Goal: Task Accomplishment & Management: Manage account settings

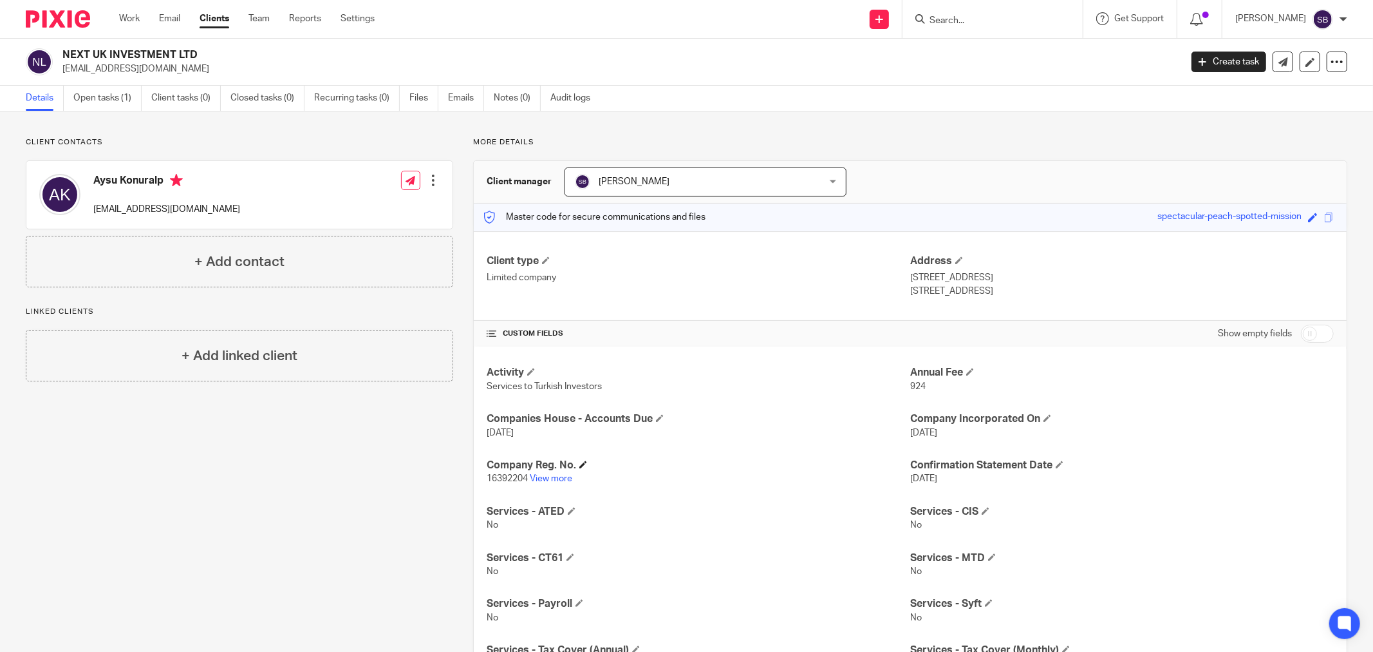
click at [543, 471] on h4 "Company Reg. No." at bounding box center [699, 465] width 424 height 14
click at [545, 479] on link "View more" at bounding box center [551, 478] width 42 height 9
click at [409, 101] on ul "Details Open tasks (1) Client tasks (0) Closed tasks (0) Recurring tasks (0) Fi…" at bounding box center [318, 98] width 584 height 25
click at [418, 102] on link "Files" at bounding box center [423, 98] width 29 height 25
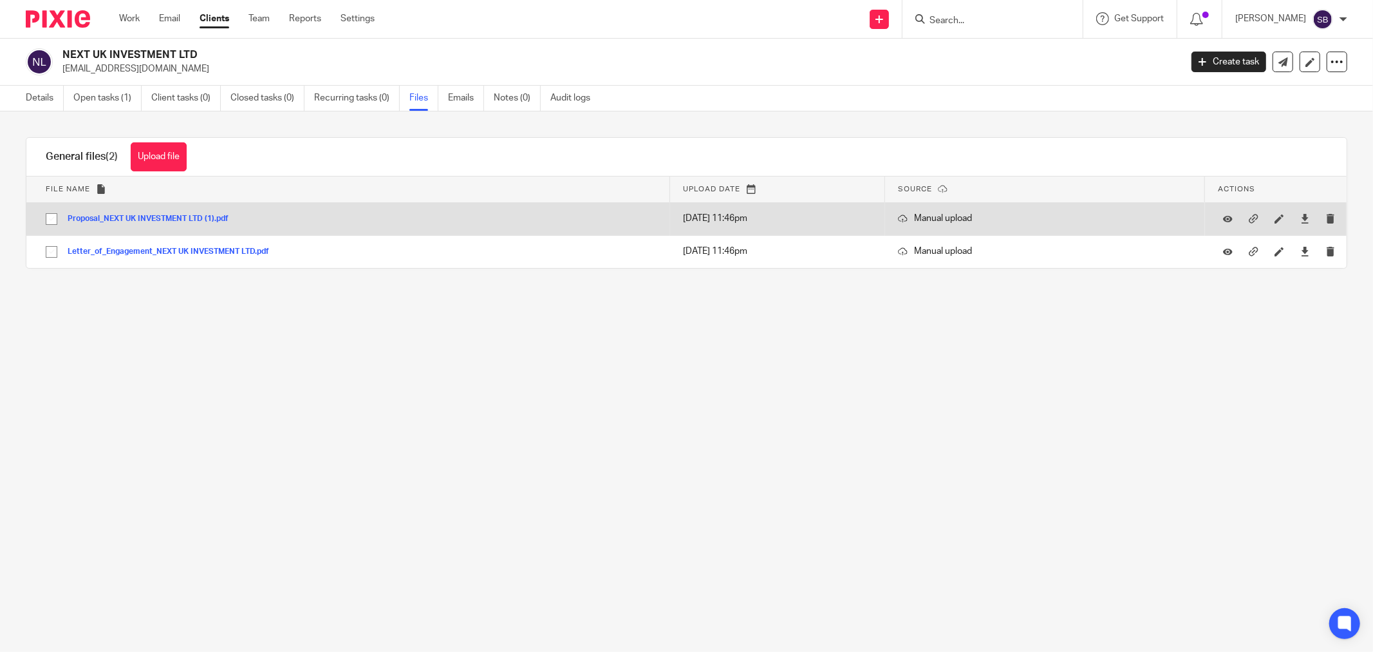
click at [132, 212] on div "Proposal_NEXT UK INVESTMENT LTD (1).pdf" at bounding box center [153, 218] width 171 height 13
click at [132, 216] on button "Proposal_NEXT UK INVESTMENT LTD (1).pdf" at bounding box center [153, 218] width 171 height 9
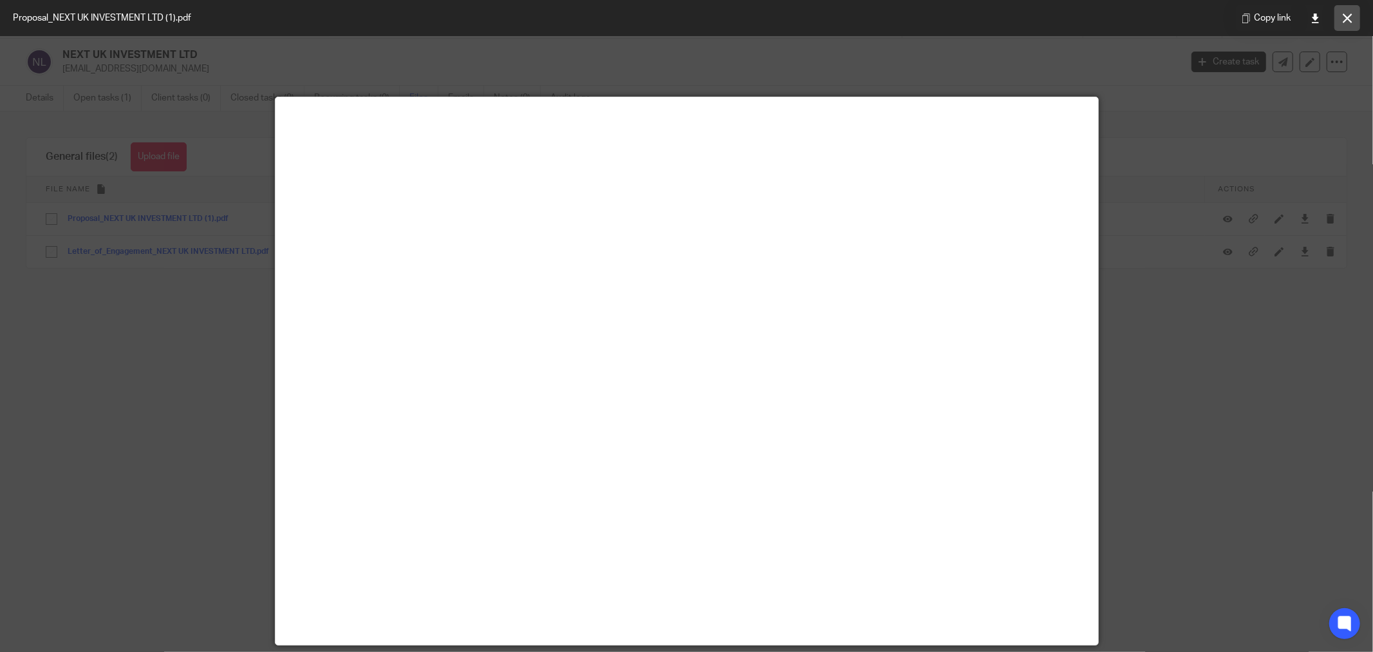
click at [1354, 21] on button at bounding box center [1348, 18] width 26 height 26
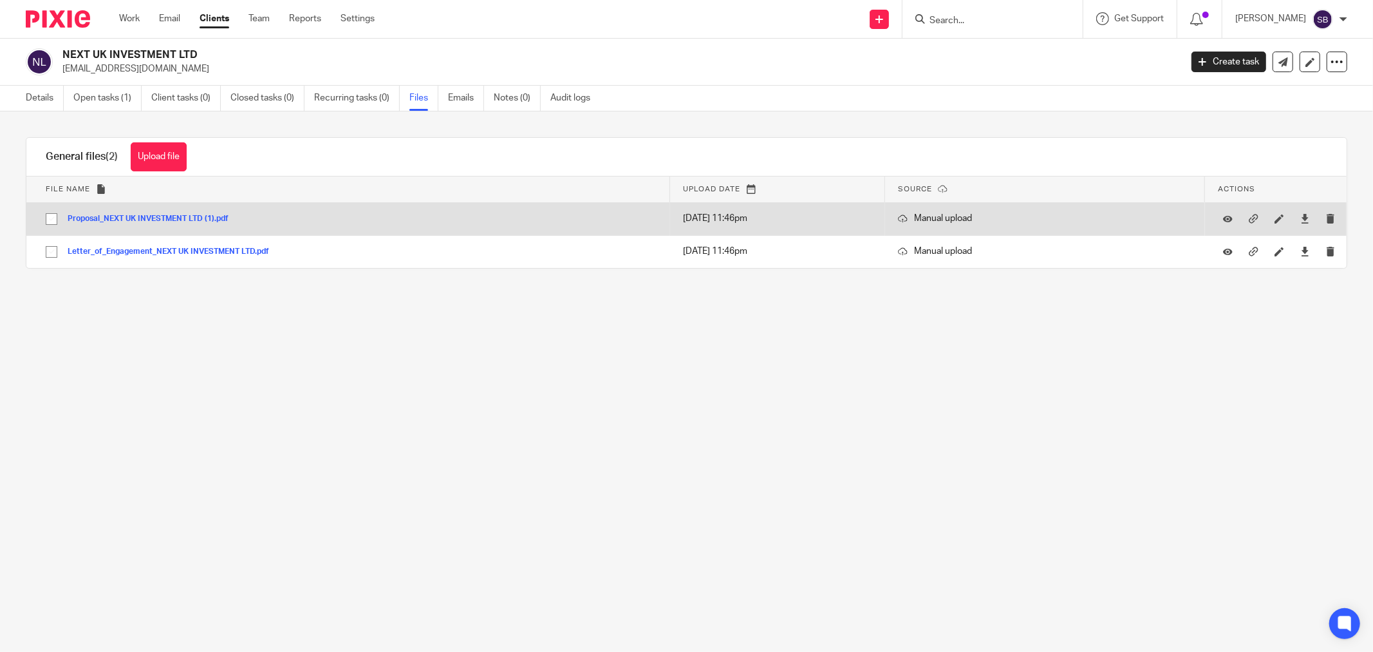
click at [198, 218] on button "Proposal_NEXT UK INVESTMENT LTD (1).pdf" at bounding box center [153, 218] width 171 height 9
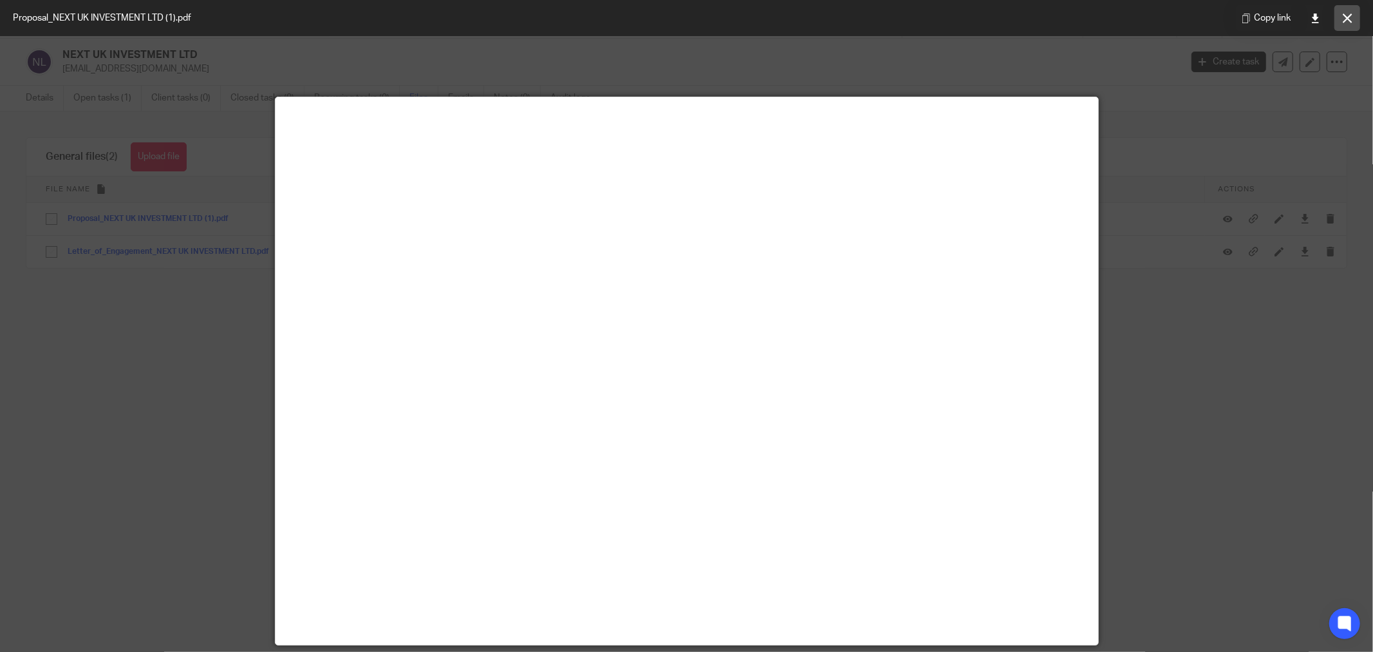
click at [1350, 16] on icon at bounding box center [1348, 19] width 10 height 10
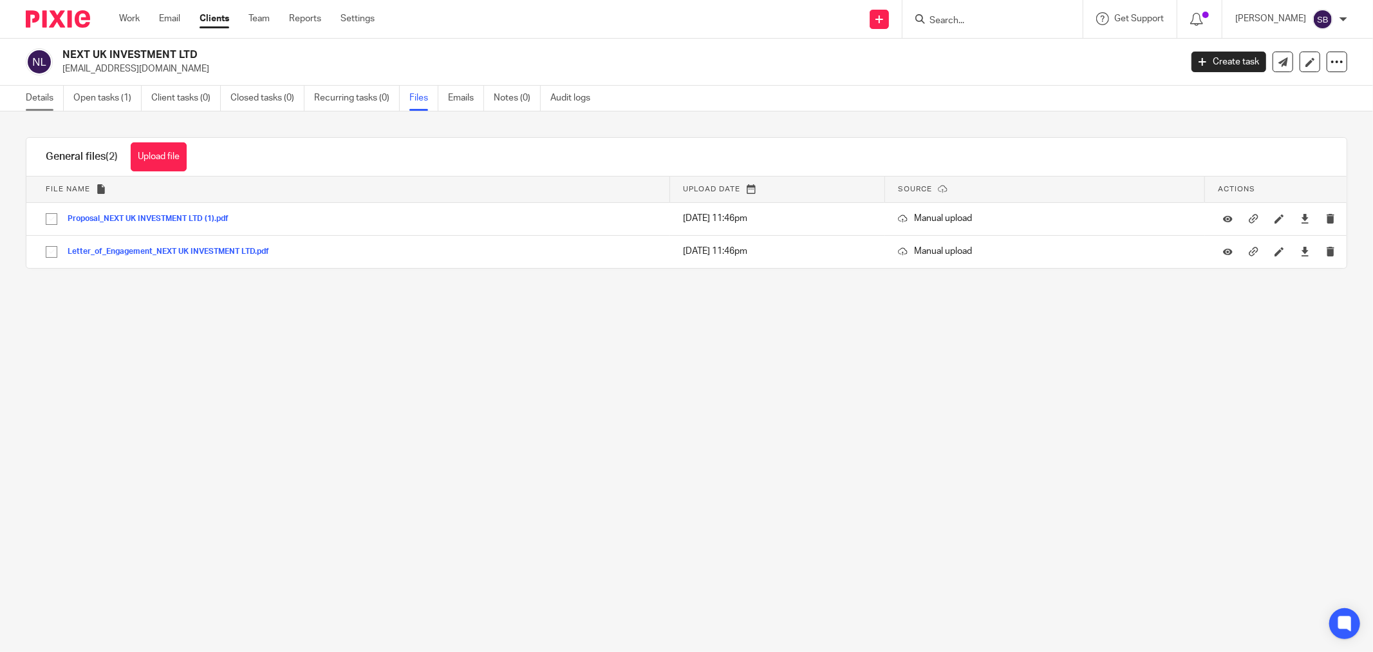
click at [46, 93] on link "Details" at bounding box center [45, 98] width 38 height 25
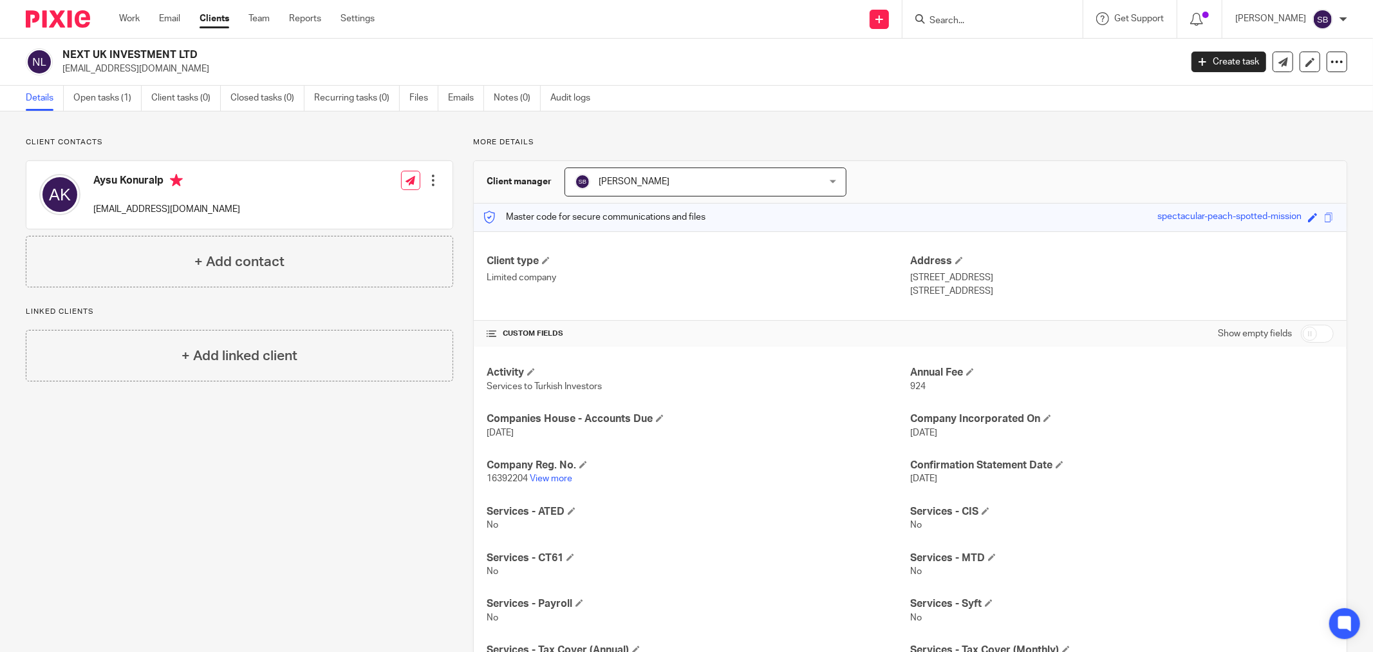
click at [997, 15] on input "Search" at bounding box center [986, 21] width 116 height 12
type input "v"
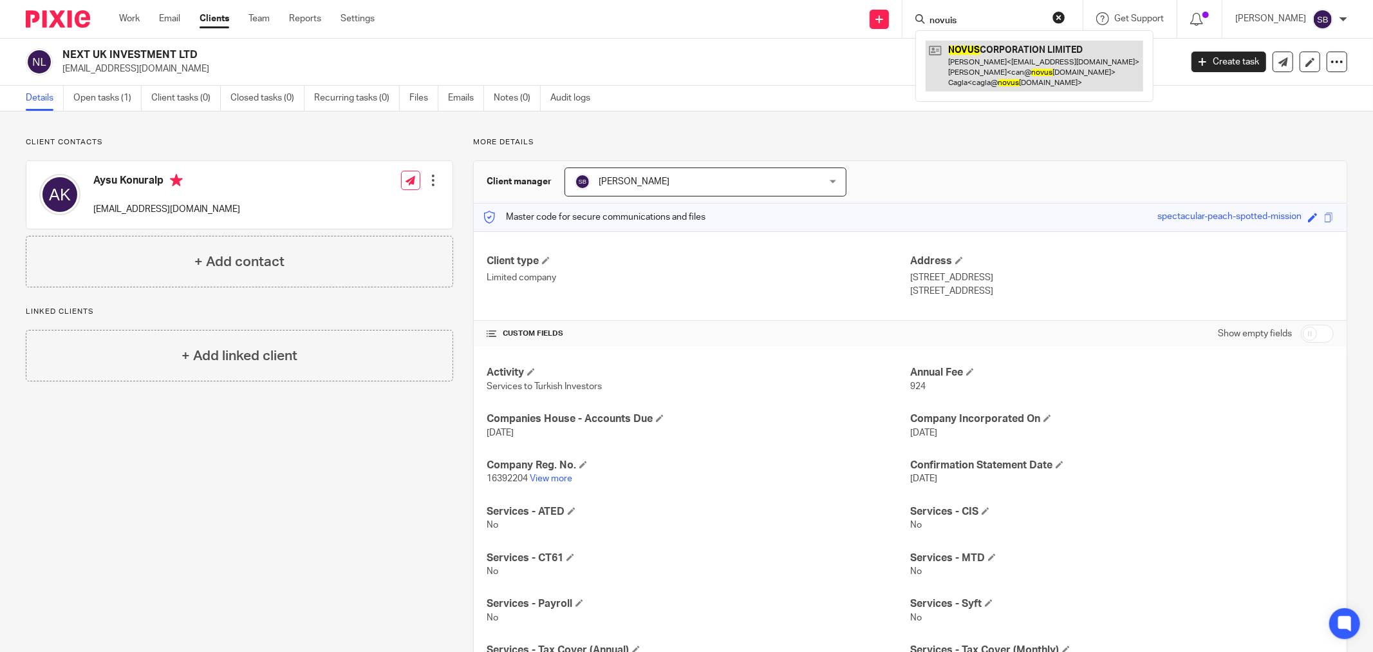
type input "novuis"
click at [1051, 66] on link at bounding box center [1035, 66] width 218 height 51
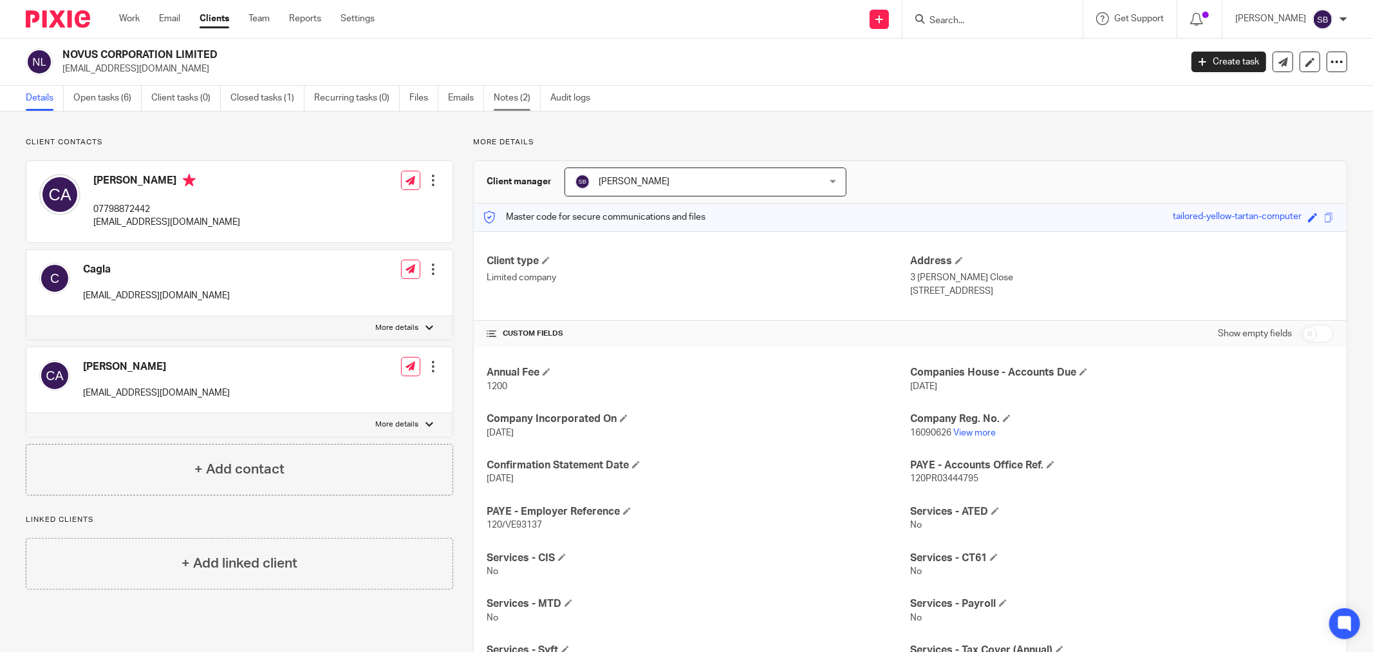
click at [511, 107] on link "Notes (2)" at bounding box center [517, 98] width 47 height 25
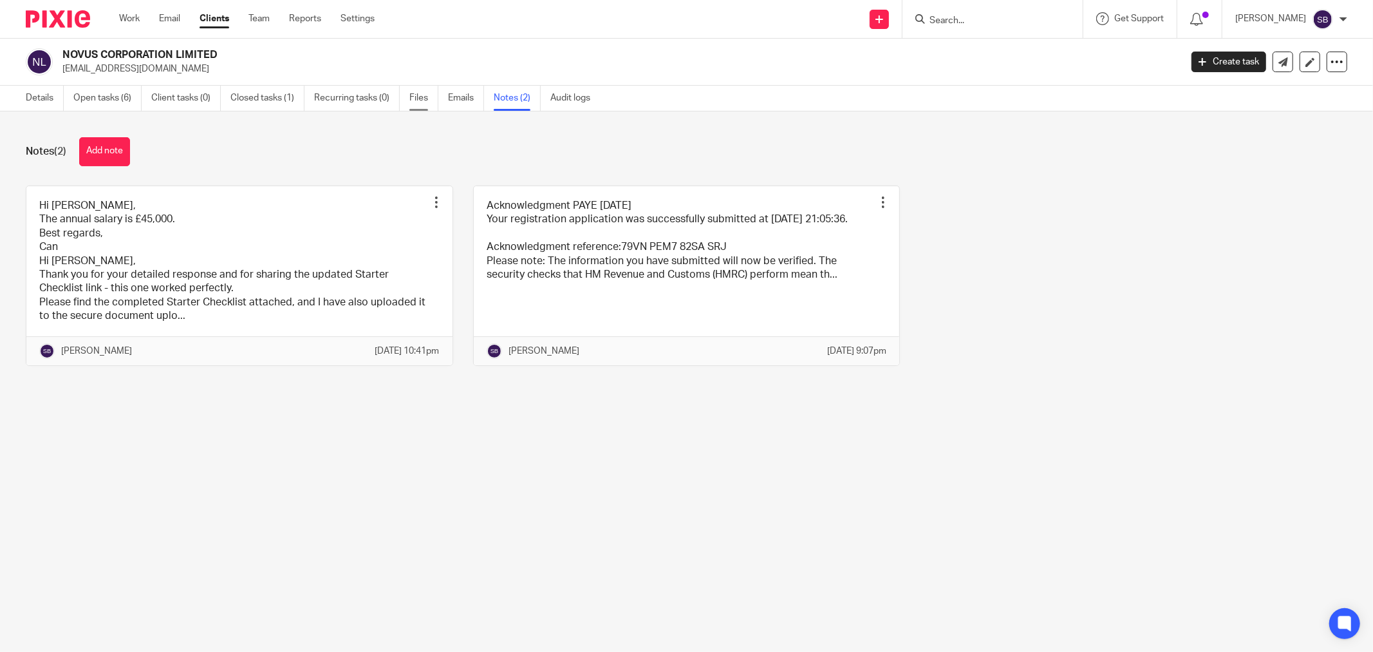
click at [419, 106] on link "Files" at bounding box center [423, 98] width 29 height 25
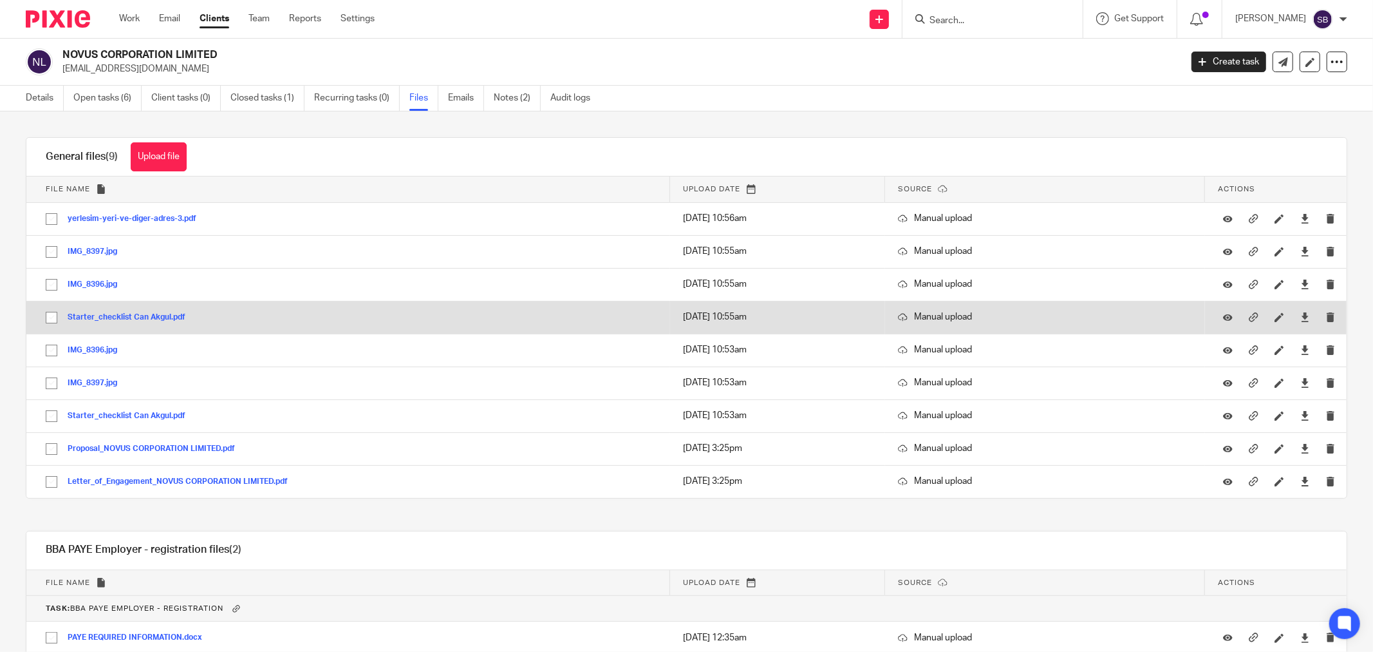
click at [136, 317] on button "Starter_checklist Can Akgul.pdf" at bounding box center [131, 317] width 127 height 9
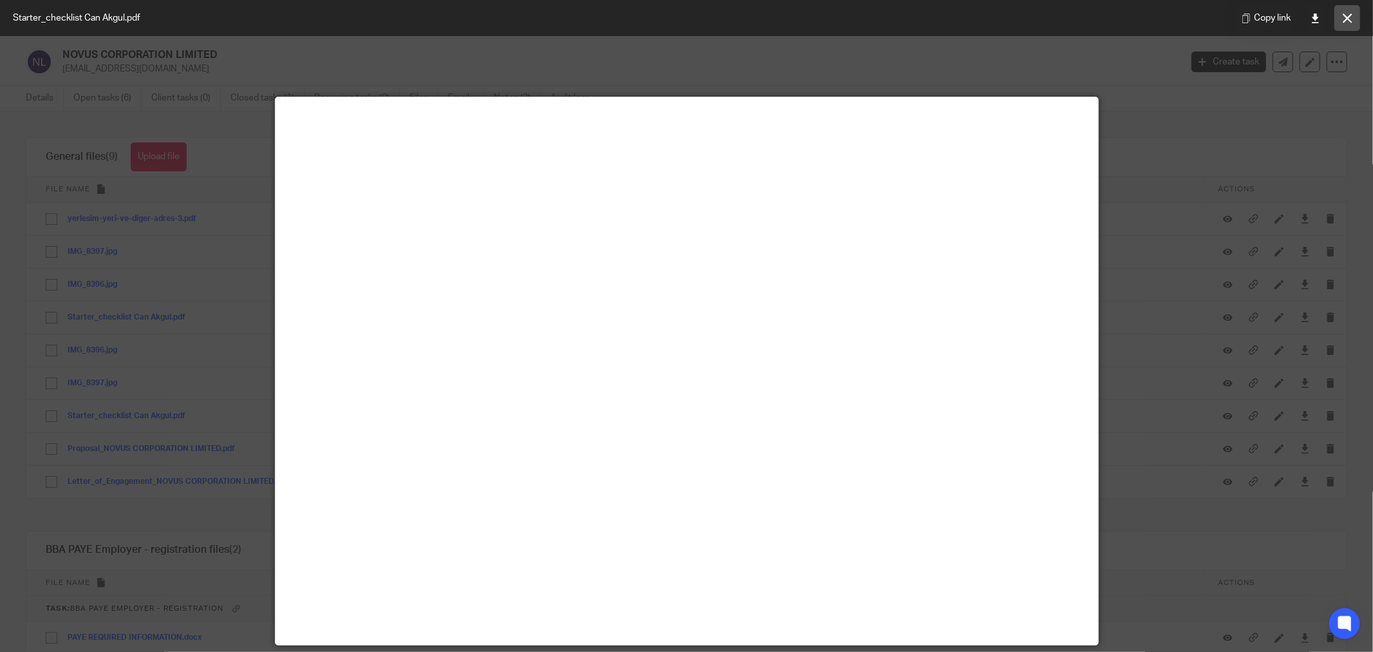
click at [1357, 12] on button at bounding box center [1348, 18] width 26 height 26
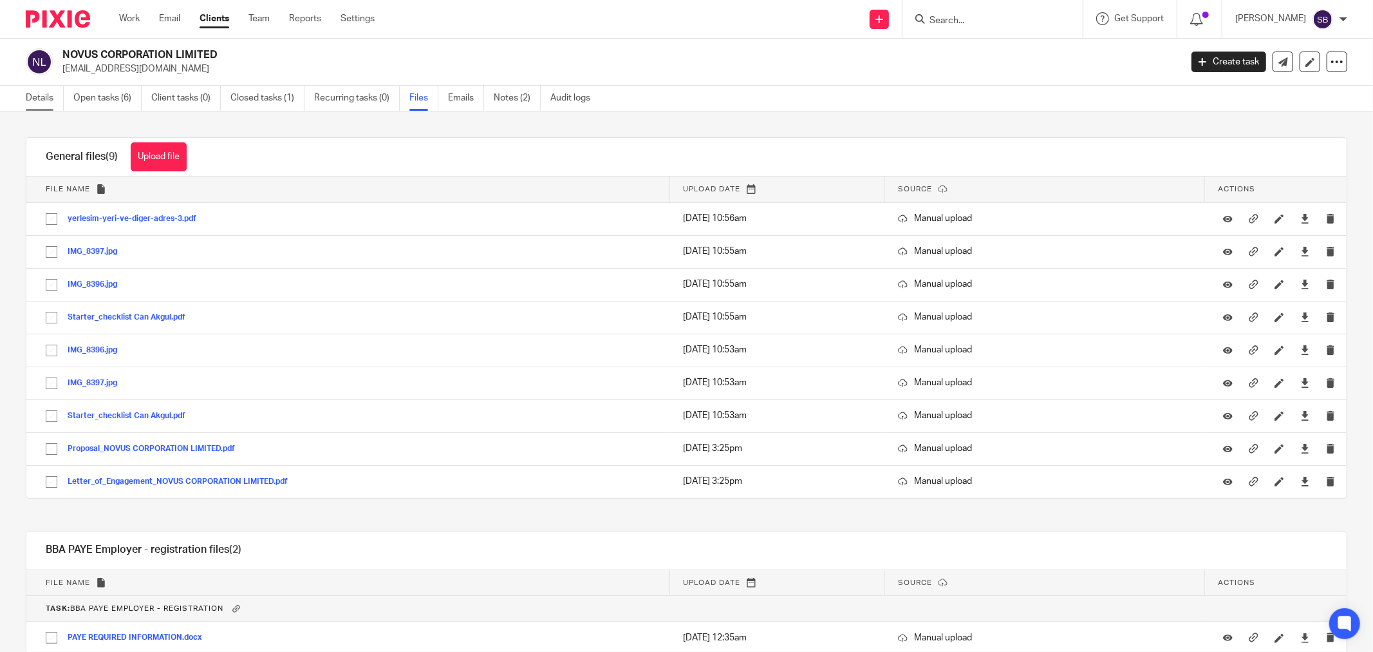
click at [42, 104] on link "Details" at bounding box center [45, 98] width 38 height 25
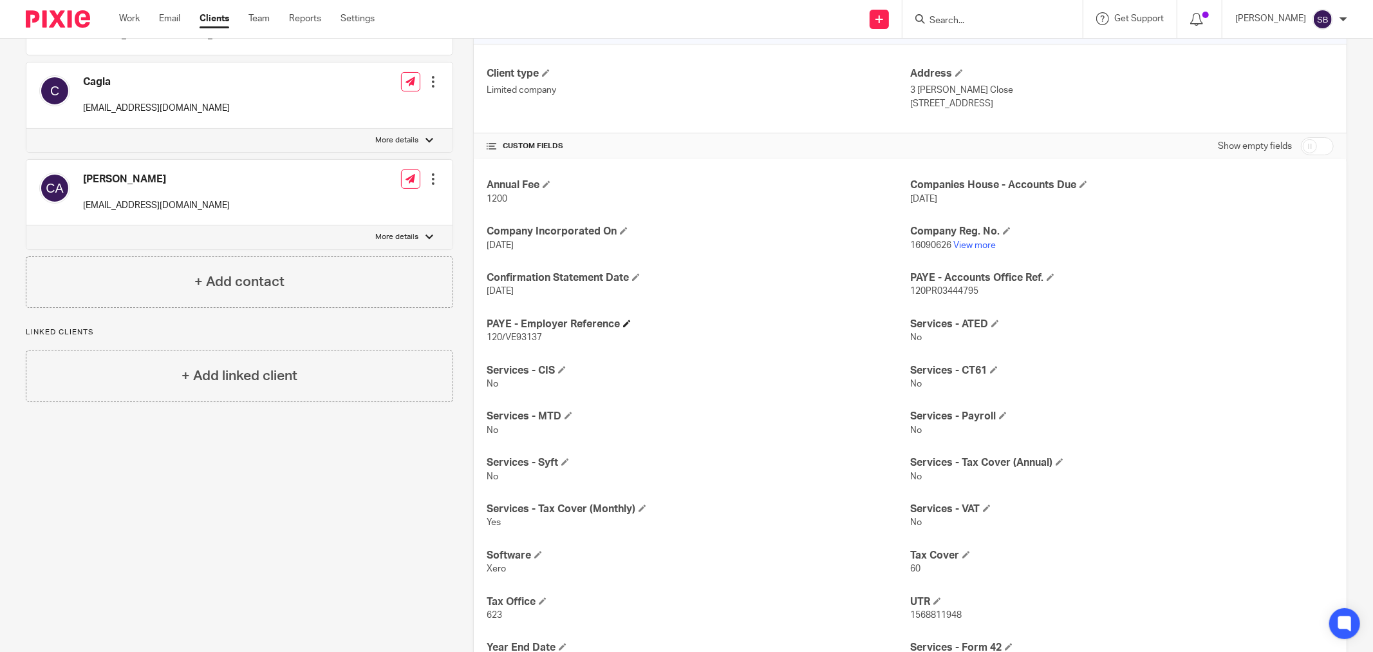
scroll to position [214, 0]
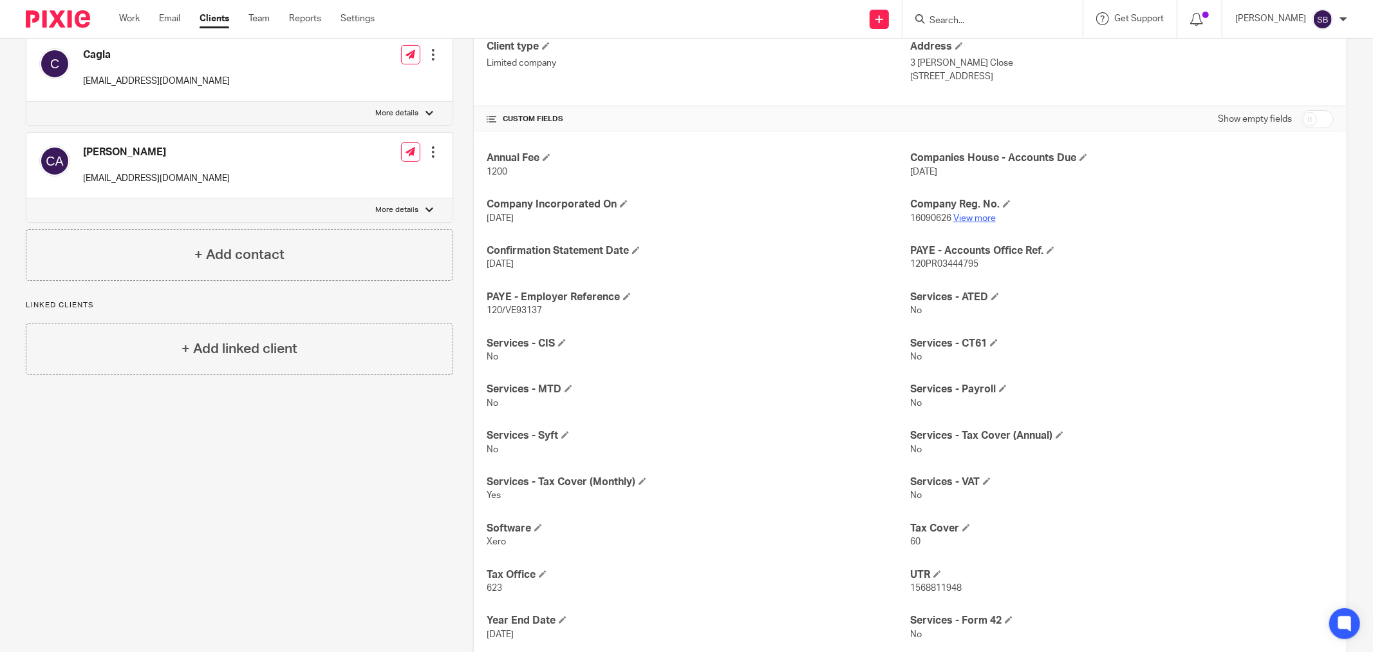
click at [973, 219] on link "View more" at bounding box center [975, 218] width 42 height 9
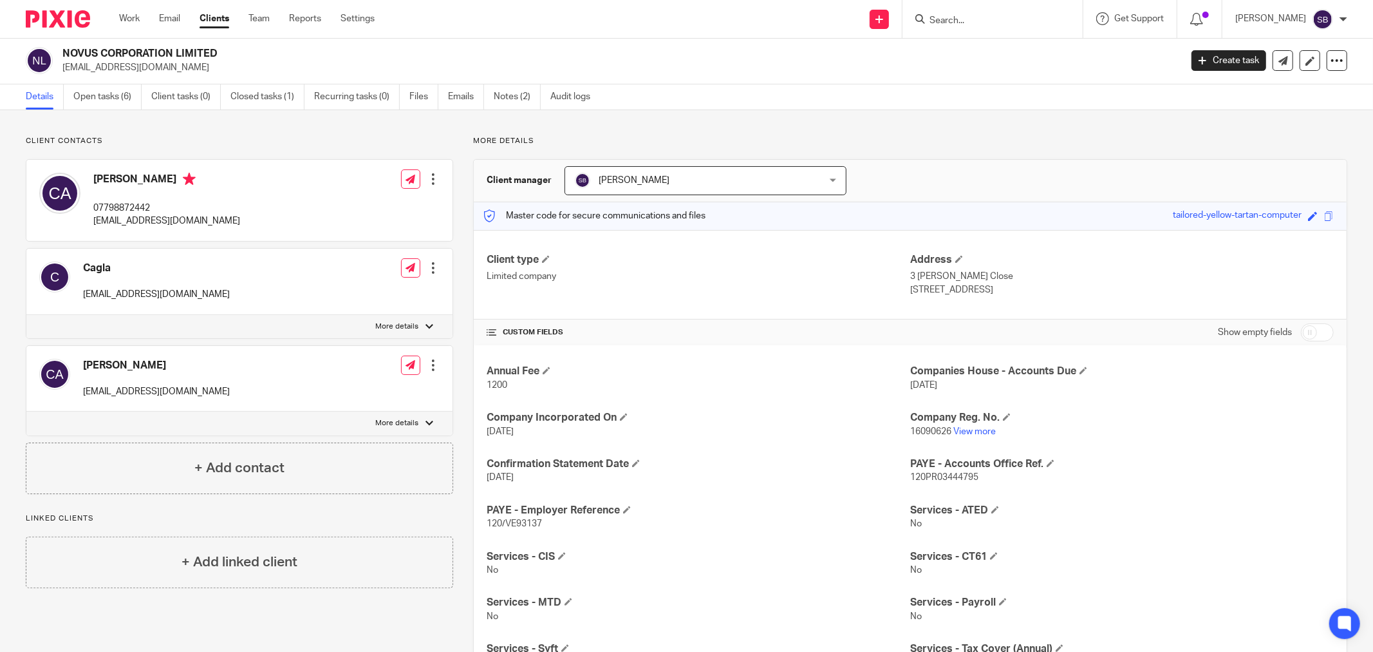
scroll to position [0, 0]
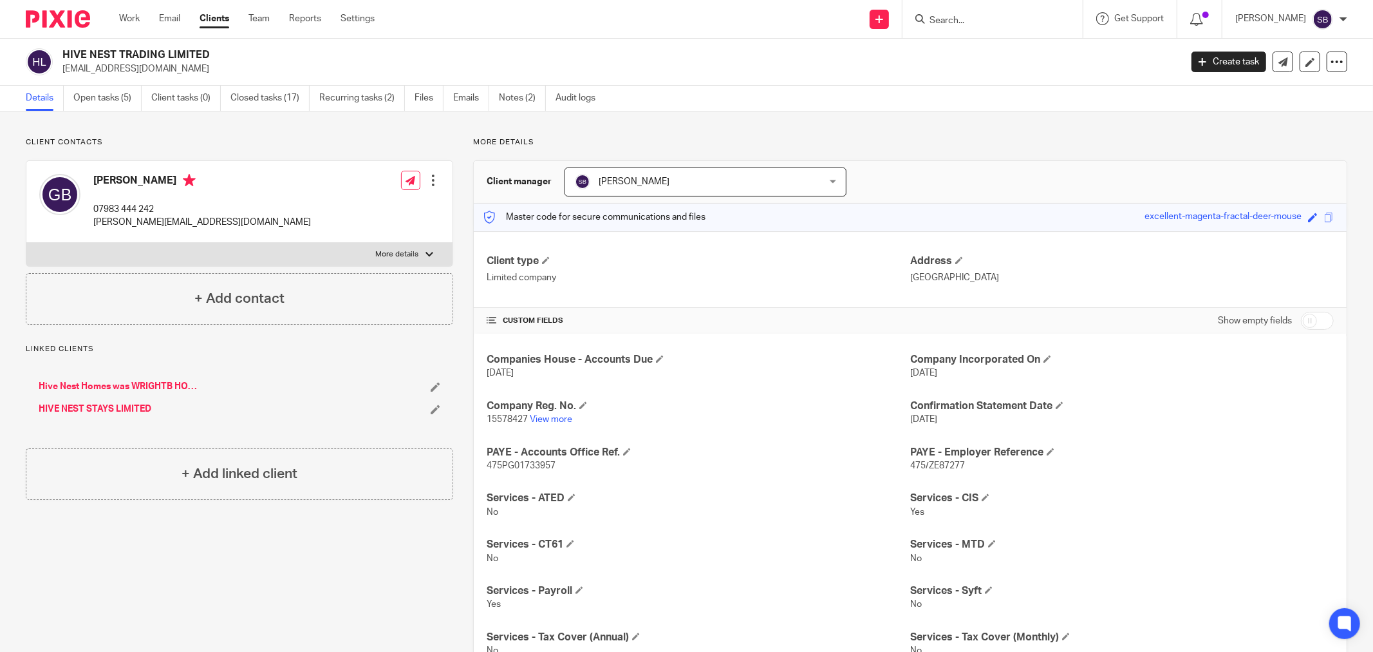
click at [1018, 23] on input "Search" at bounding box center [986, 21] width 116 height 12
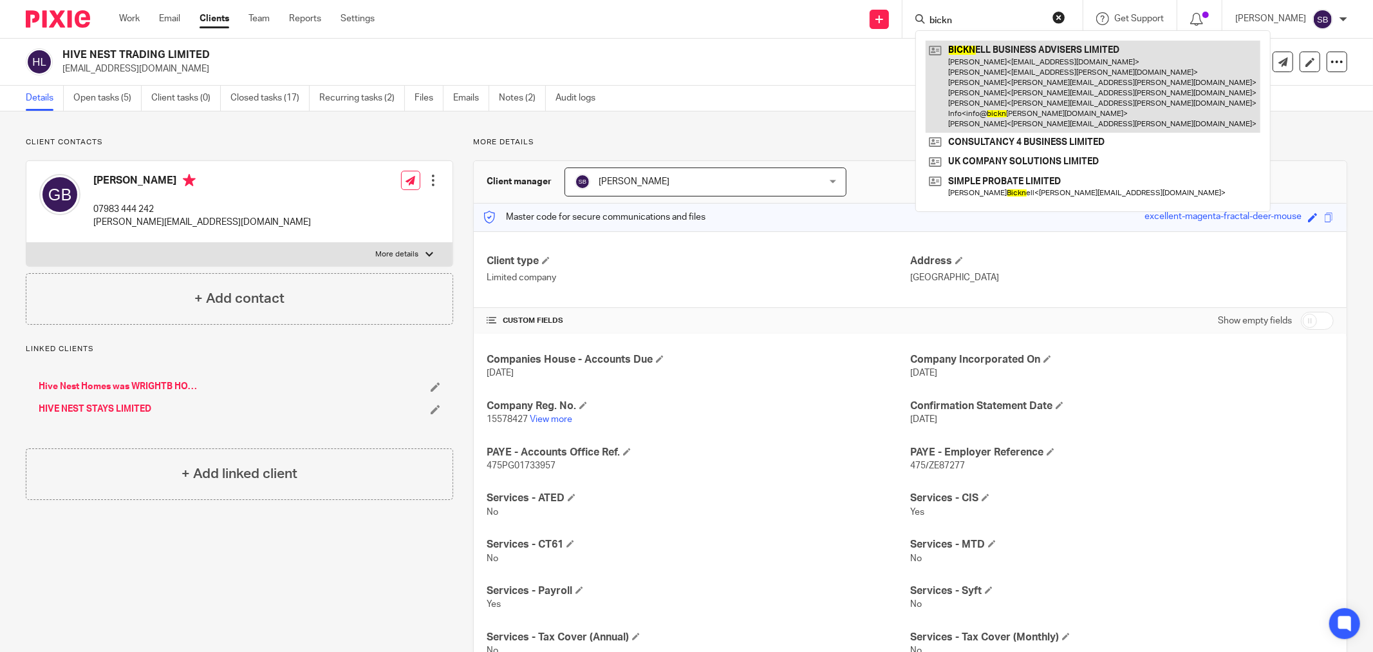
type input "bickn"
click at [1056, 74] on link at bounding box center [1093, 87] width 335 height 92
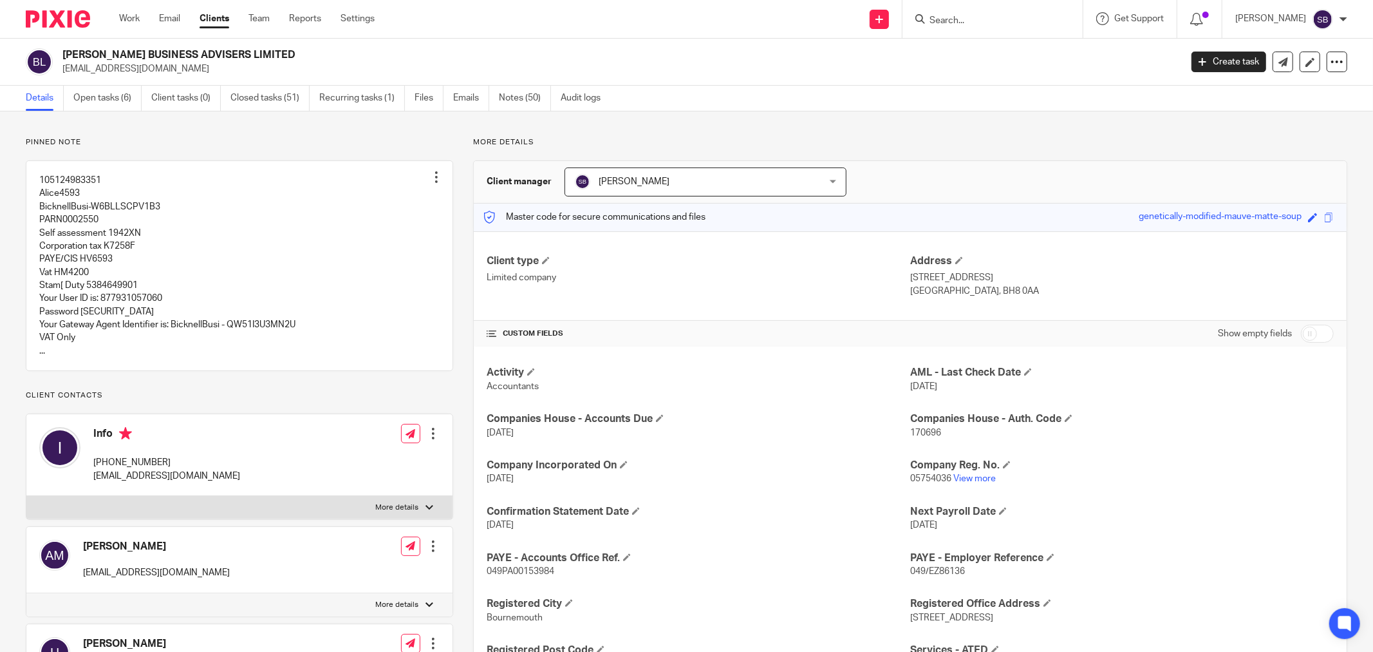
click at [414, 100] on ul "Details Open tasks (6) Client tasks (0) Closed tasks (51) Recurring tasks (1) F…" at bounding box center [323, 98] width 594 height 25
click at [422, 100] on link "Files" at bounding box center [429, 98] width 29 height 25
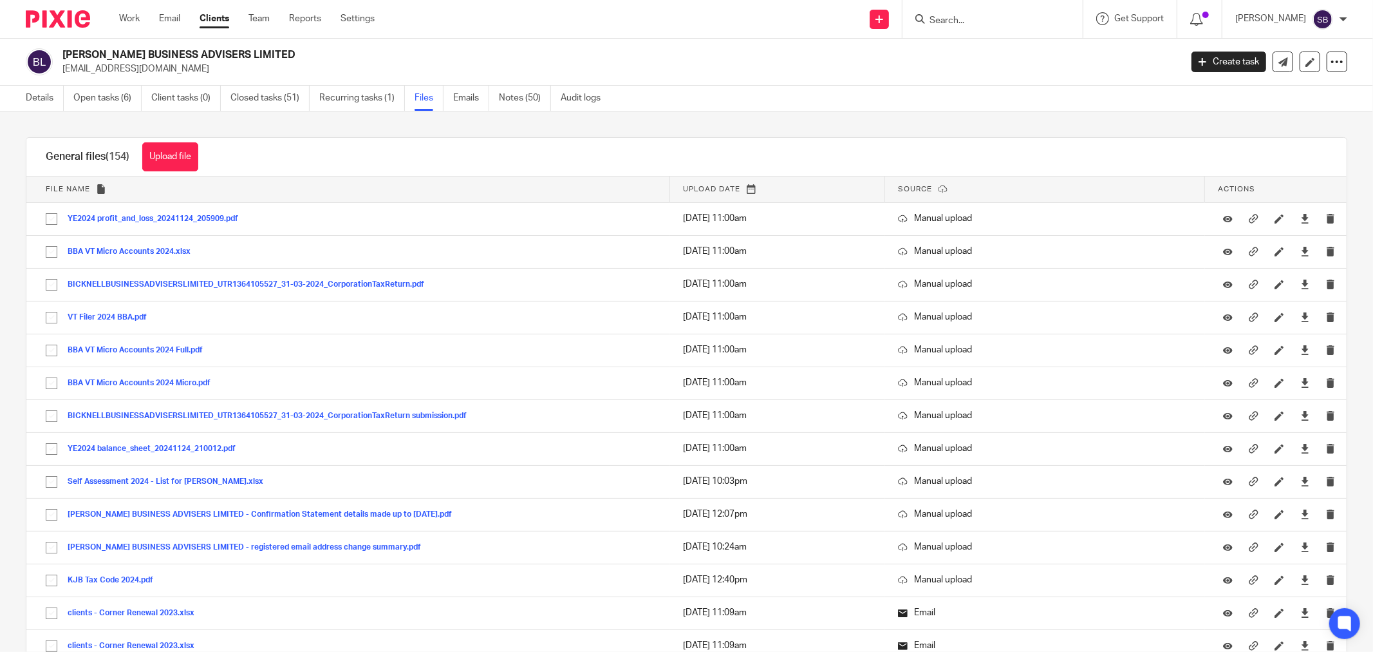
click at [996, 21] on input "Search" at bounding box center [986, 21] width 116 height 12
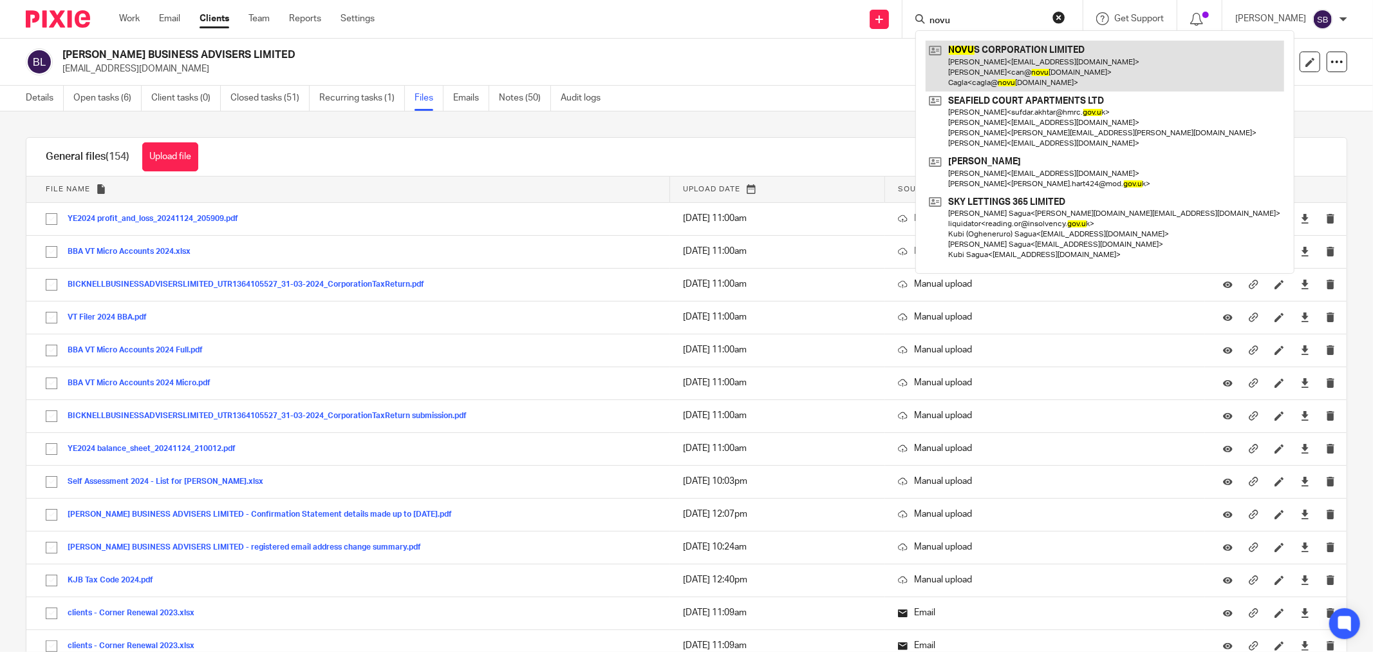
type input "novu"
click at [1043, 55] on link at bounding box center [1105, 66] width 359 height 51
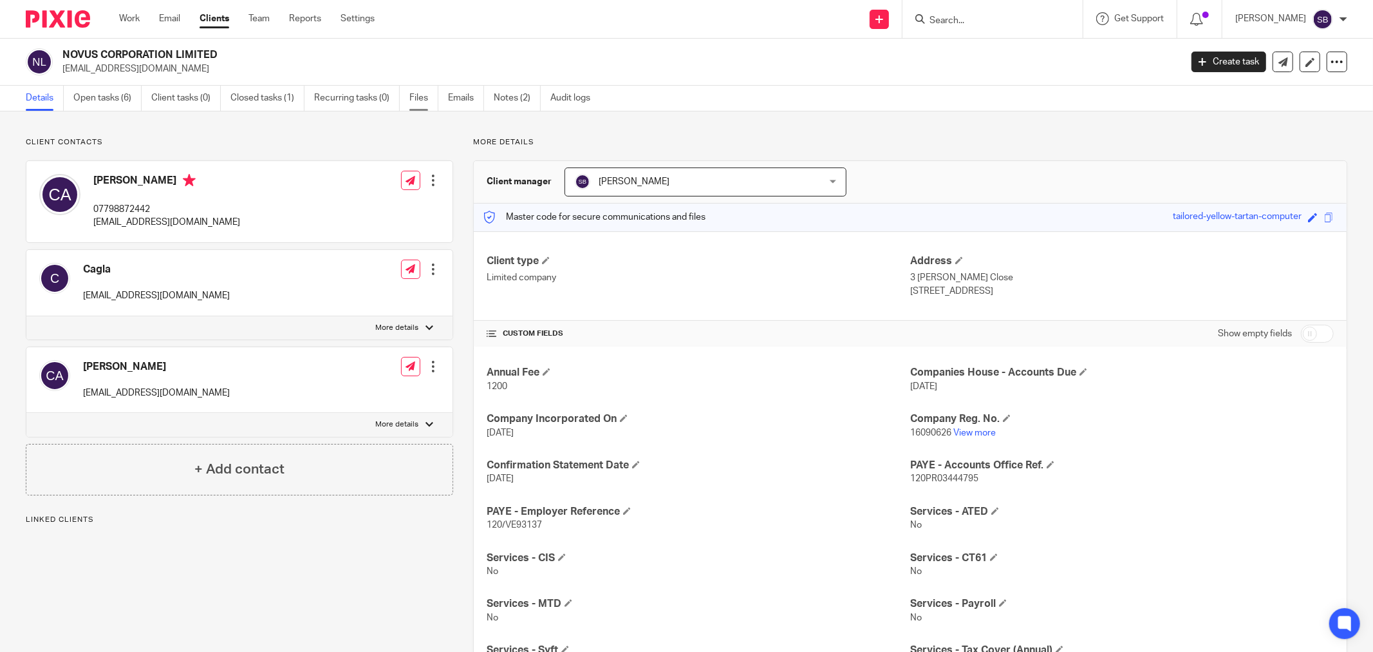
click at [427, 97] on link "Files" at bounding box center [423, 98] width 29 height 25
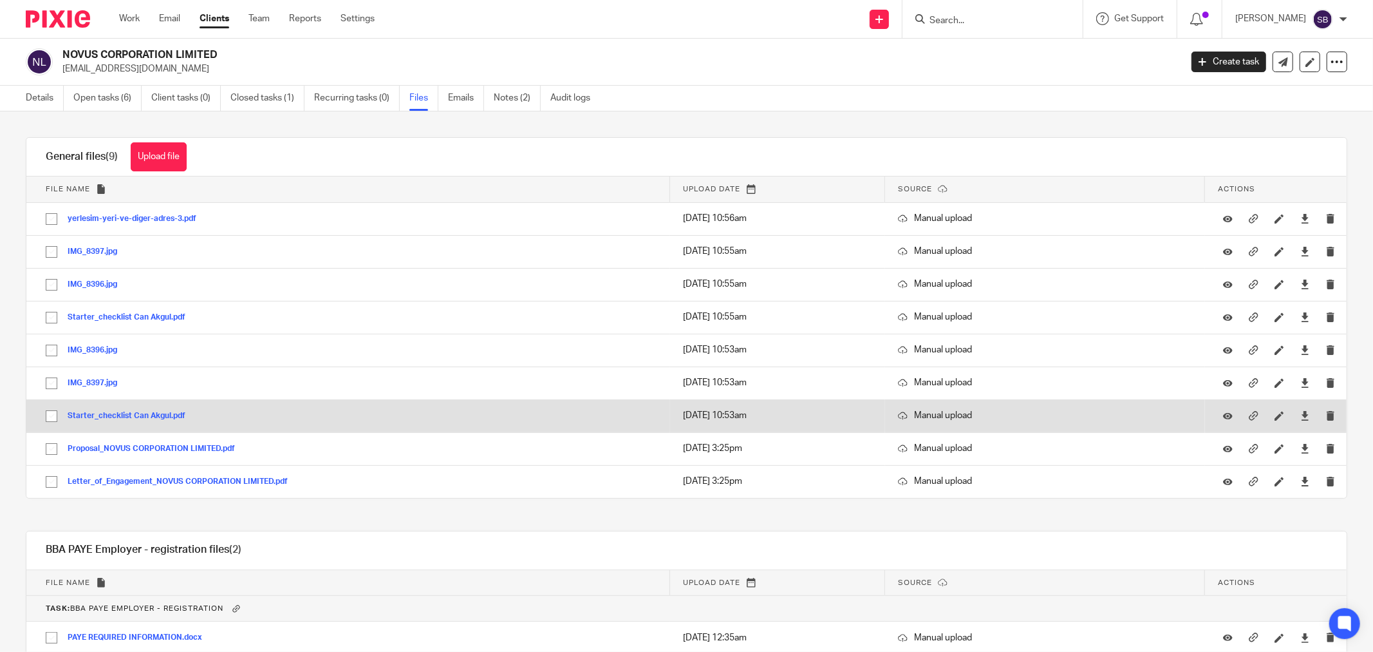
click at [140, 415] on button "Starter_checklist Can Akgul.pdf" at bounding box center [131, 415] width 127 height 9
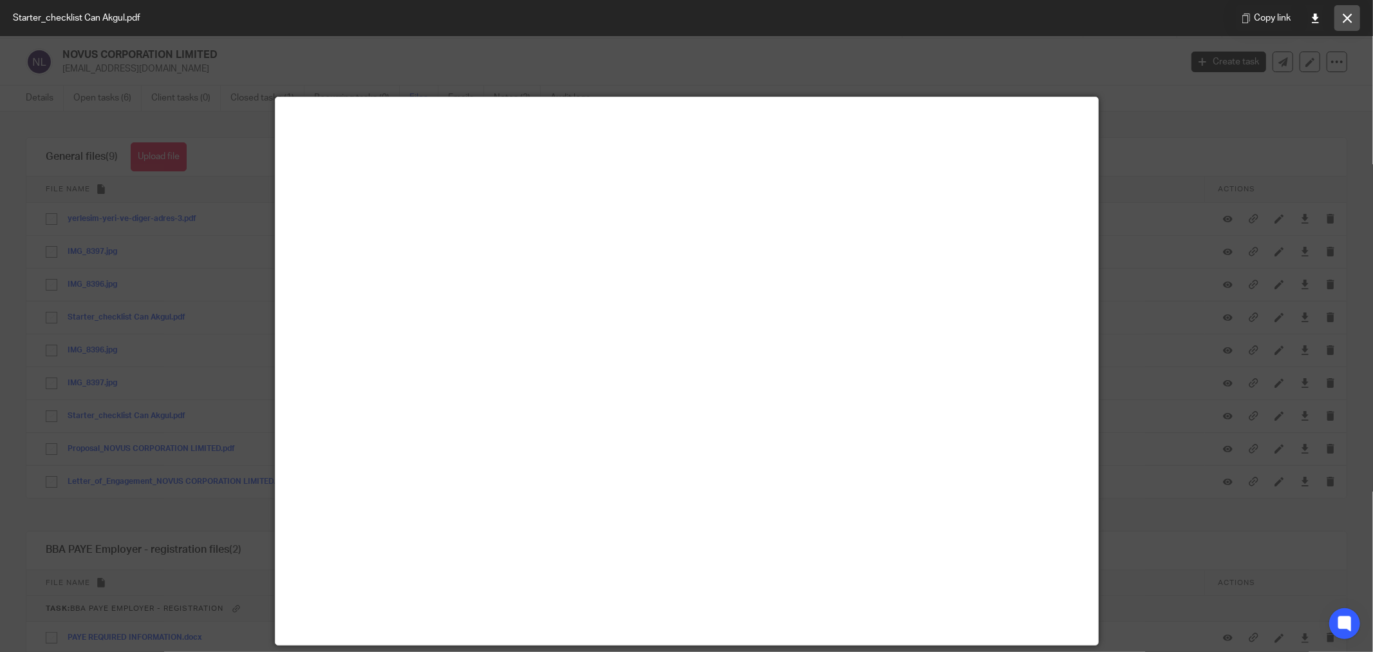
click at [1346, 19] on icon at bounding box center [1348, 19] width 10 height 10
